Goal: Task Accomplishment & Management: Complete application form

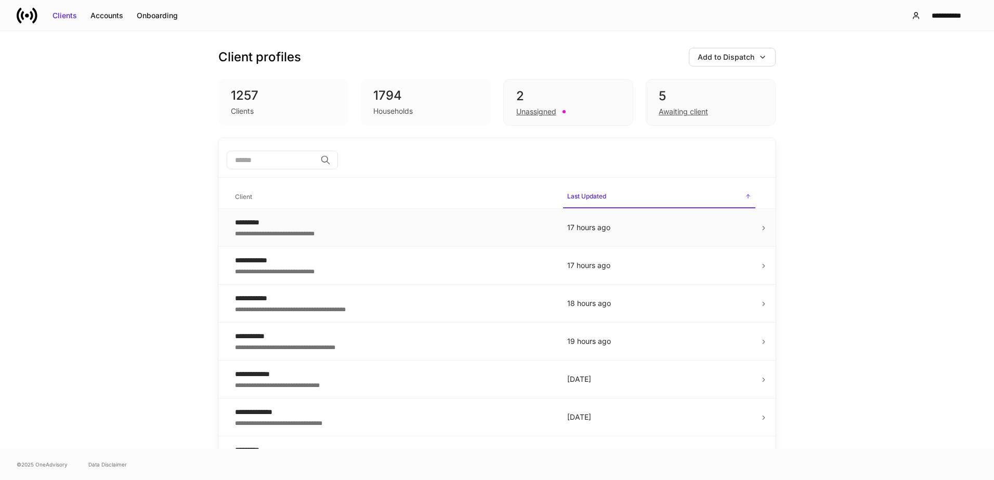
click at [760, 233] on td at bounding box center [768, 228] width 16 height 38
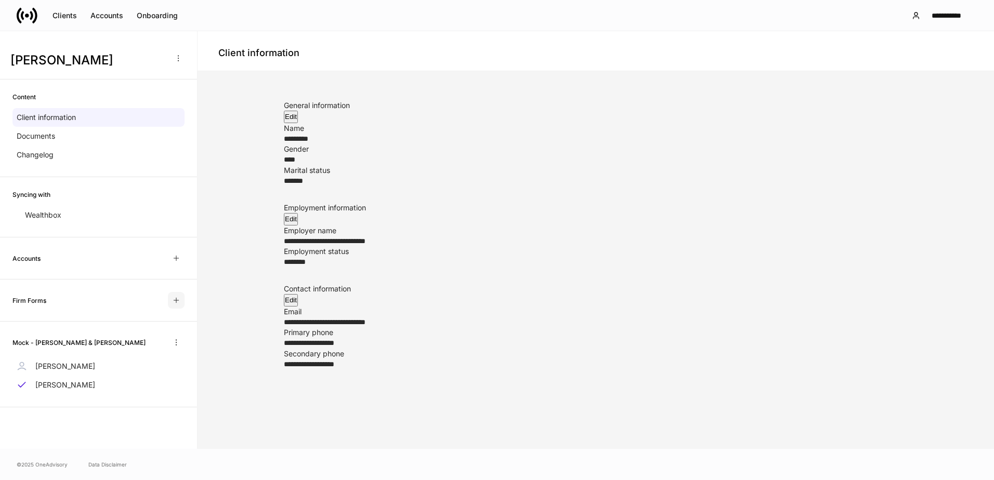
click at [175, 300] on icon "button" at bounding box center [176, 300] width 8 height 8
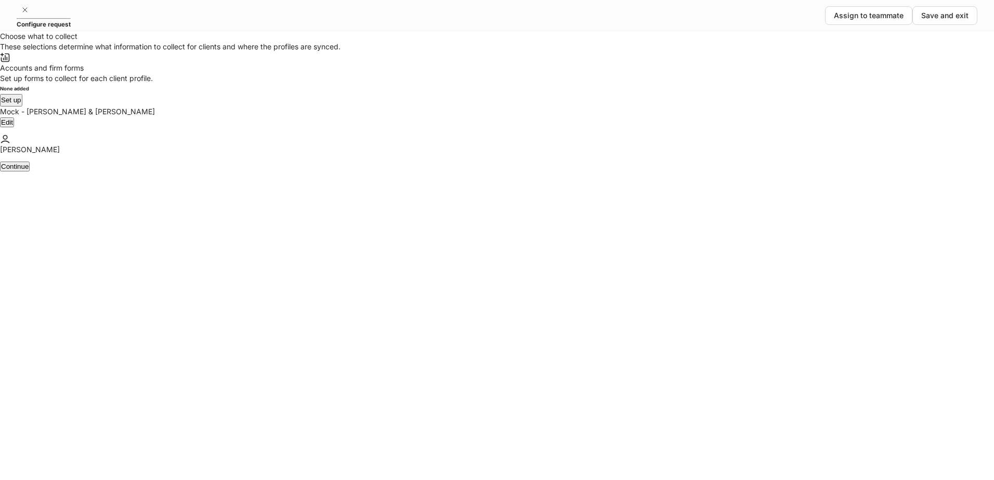
click at [22, 107] on button "Set up" at bounding box center [11, 100] width 22 height 12
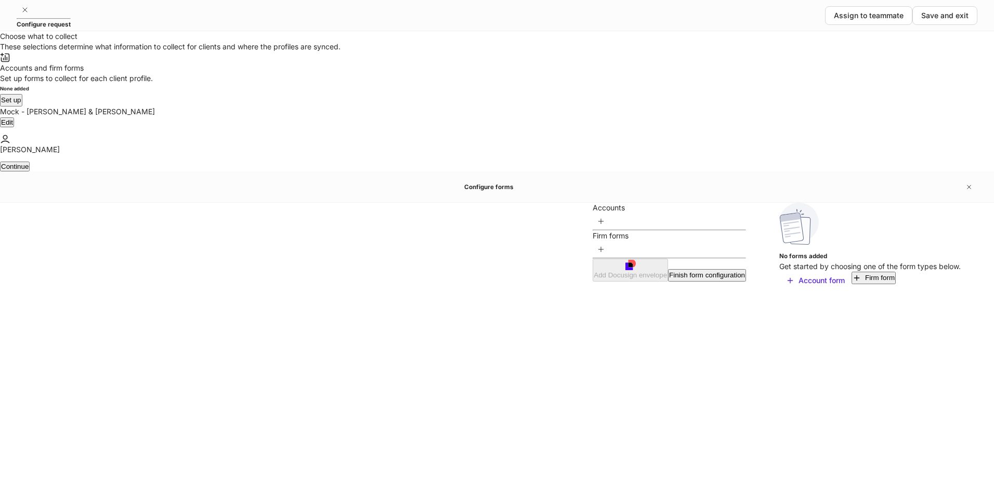
click at [853, 274] on icon "button" at bounding box center [857, 278] width 8 height 8
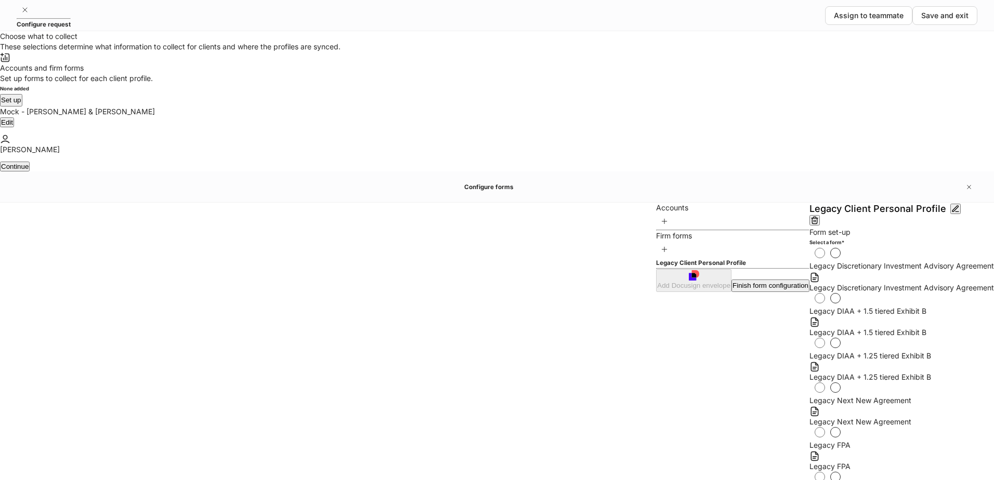
click at [733, 291] on div "Finish form configuration" at bounding box center [771, 286] width 76 height 10
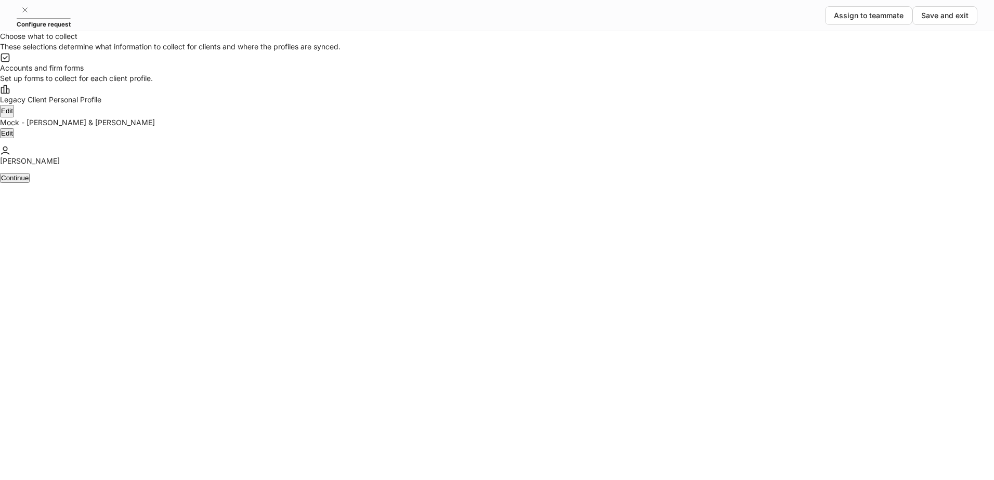
click at [29, 182] on div "Continue" at bounding box center [15, 178] width 28 height 8
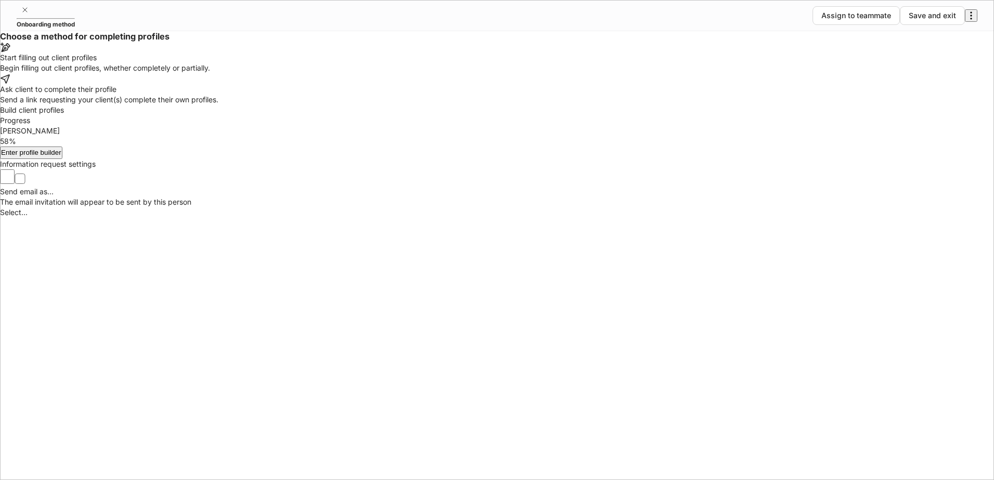
click at [574, 95] on div "Ask client to complete their profile" at bounding box center [497, 89] width 994 height 10
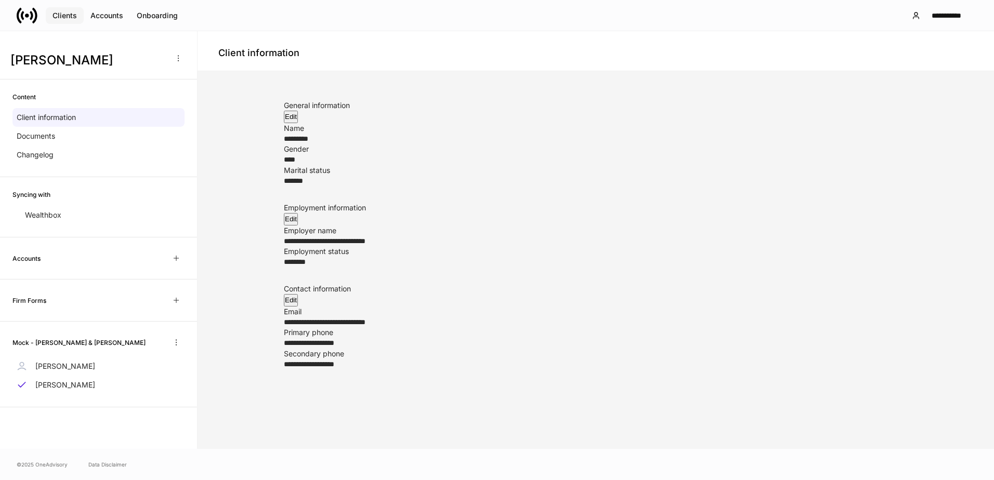
click at [58, 11] on div "Clients" at bounding box center [65, 15] width 24 height 10
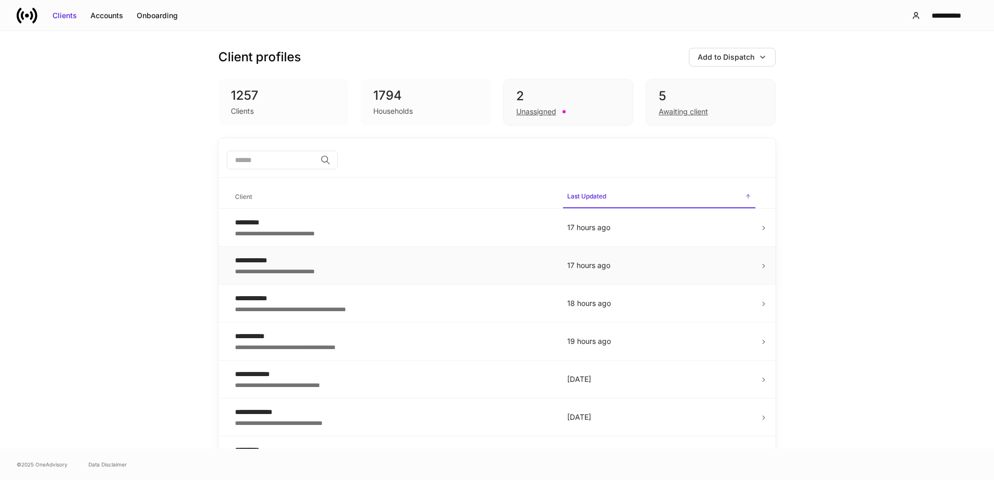
click at [760, 263] on icon at bounding box center [763, 266] width 7 height 7
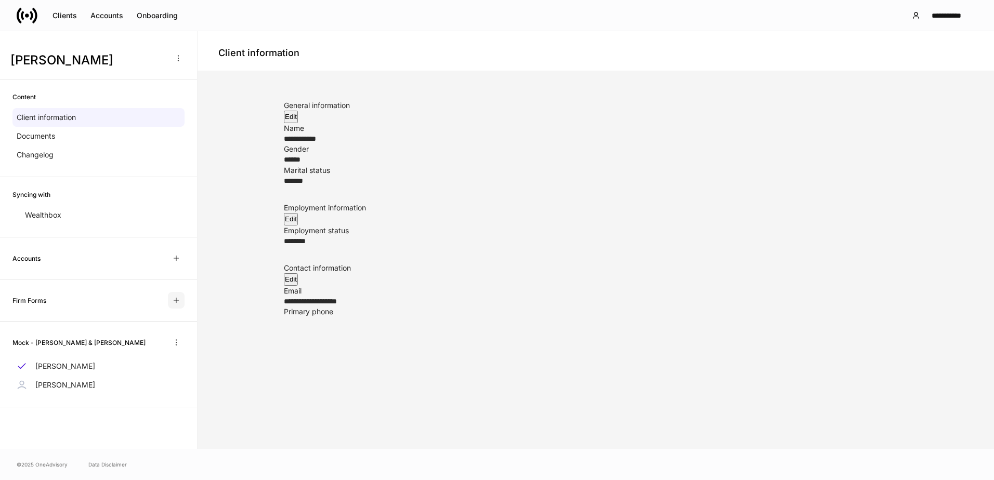
click at [175, 302] on icon "button" at bounding box center [176, 300] width 8 height 8
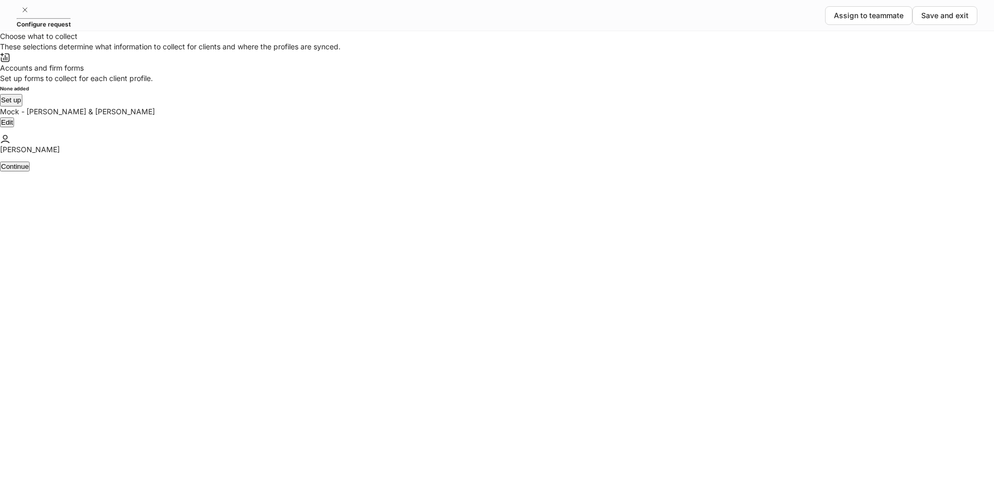
click at [22, 107] on button "Set up" at bounding box center [11, 100] width 22 height 12
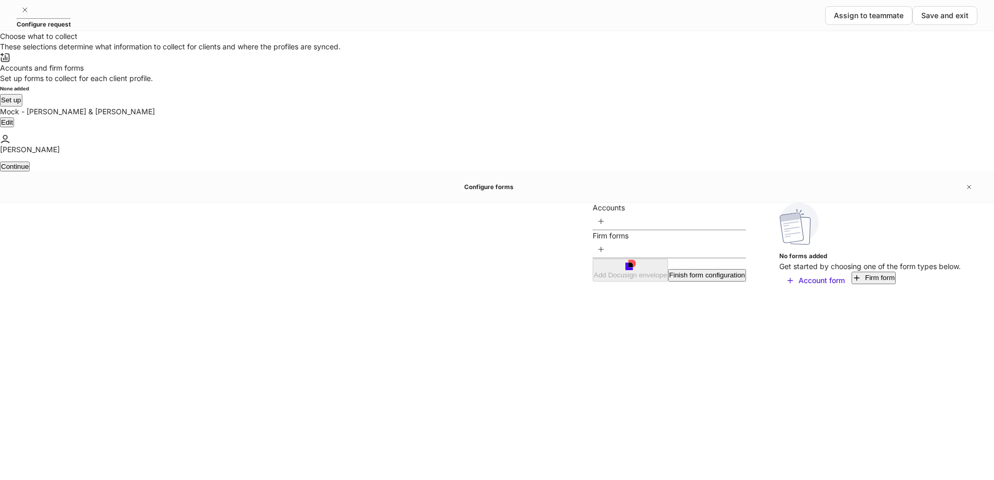
click at [865, 273] on div "Firm form" at bounding box center [880, 278] width 30 height 10
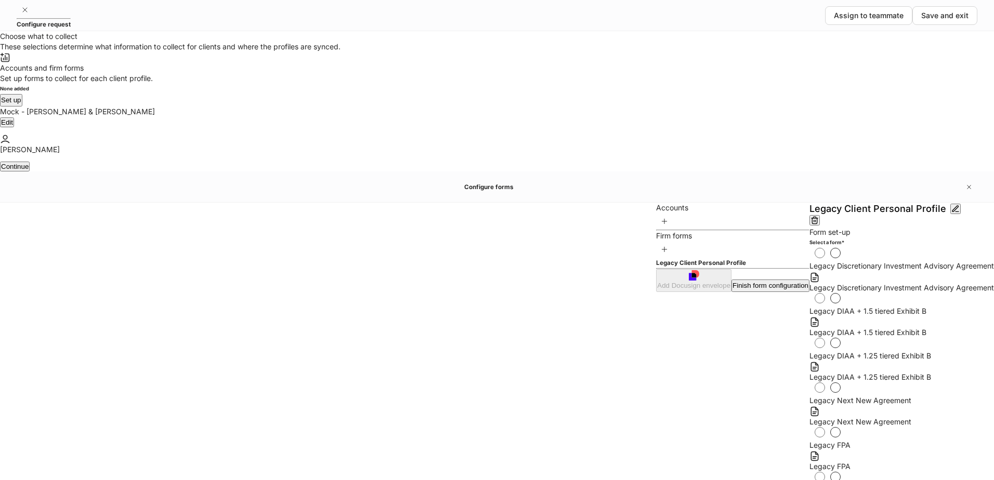
click at [733, 291] on div "Finish form configuration" at bounding box center [771, 286] width 76 height 10
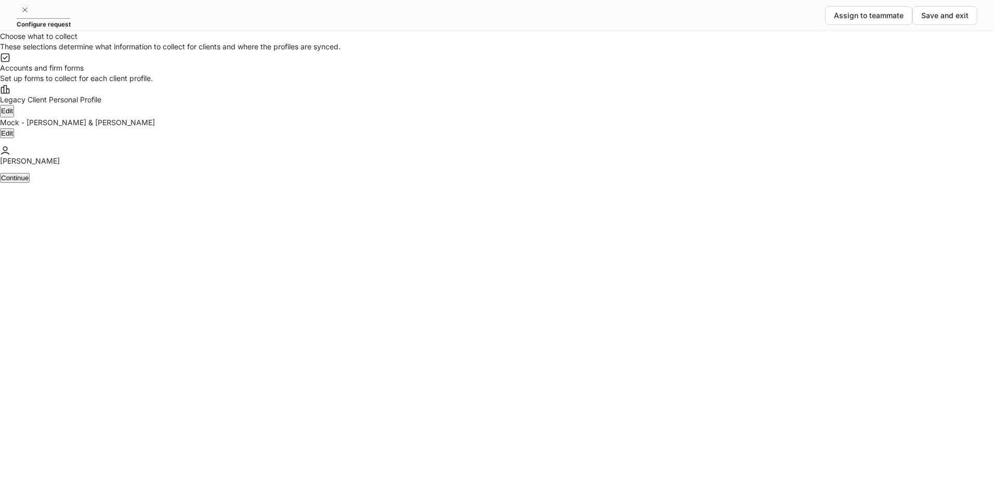
click at [29, 182] on div "Continue" at bounding box center [15, 178] width 28 height 8
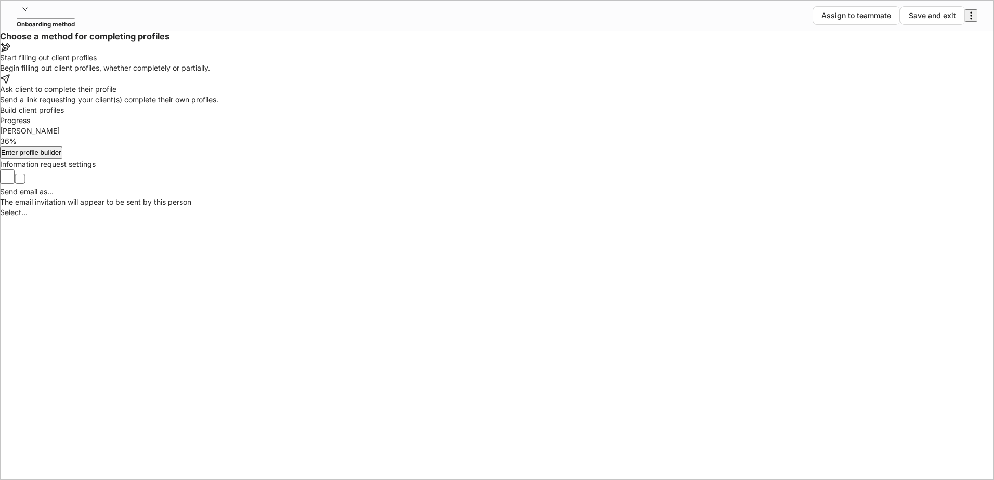
click at [604, 95] on div "Ask client to complete their profile" at bounding box center [497, 89] width 994 height 10
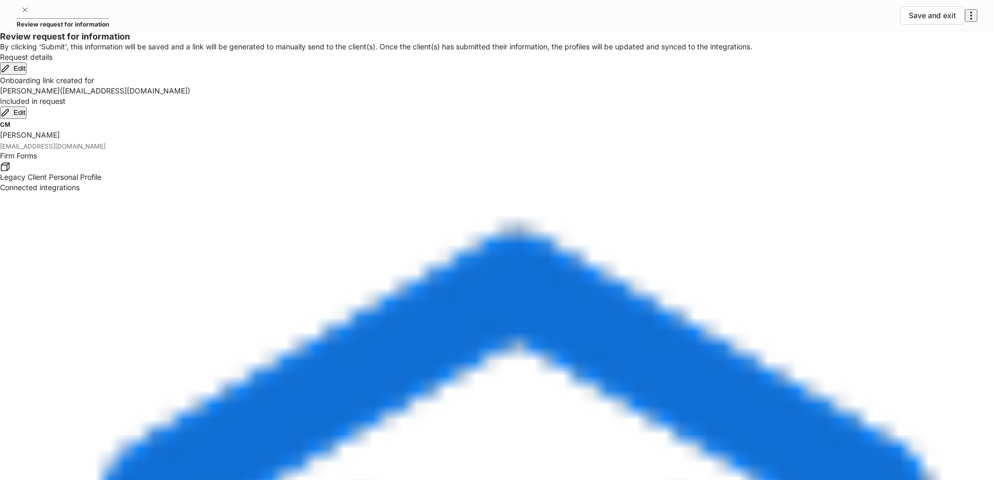
drag, startPoint x: 962, startPoint y: 461, endPoint x: 701, endPoint y: 467, distance: 261.1
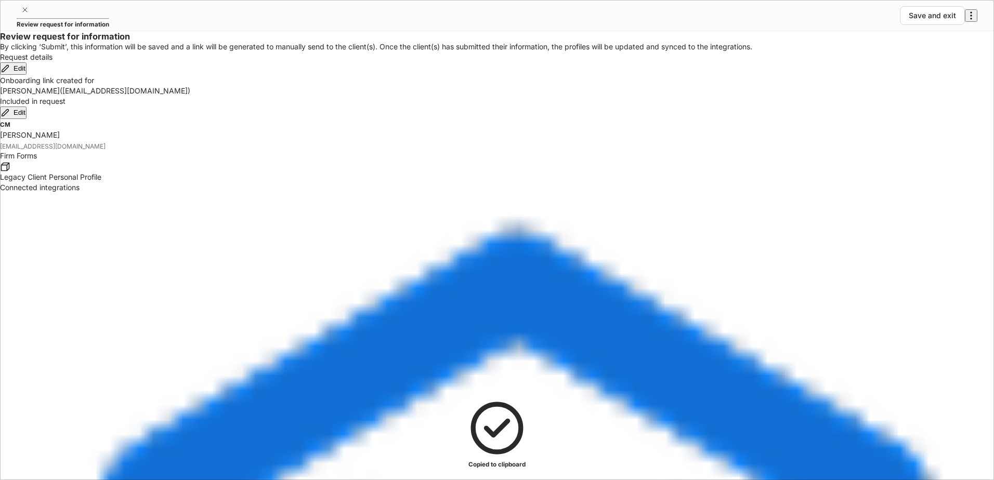
drag, startPoint x: 890, startPoint y: 153, endPoint x: 888, endPoint y: 164, distance: 11.5
